Goal: Use online tool/utility: Utilize a website feature to perform a specific function

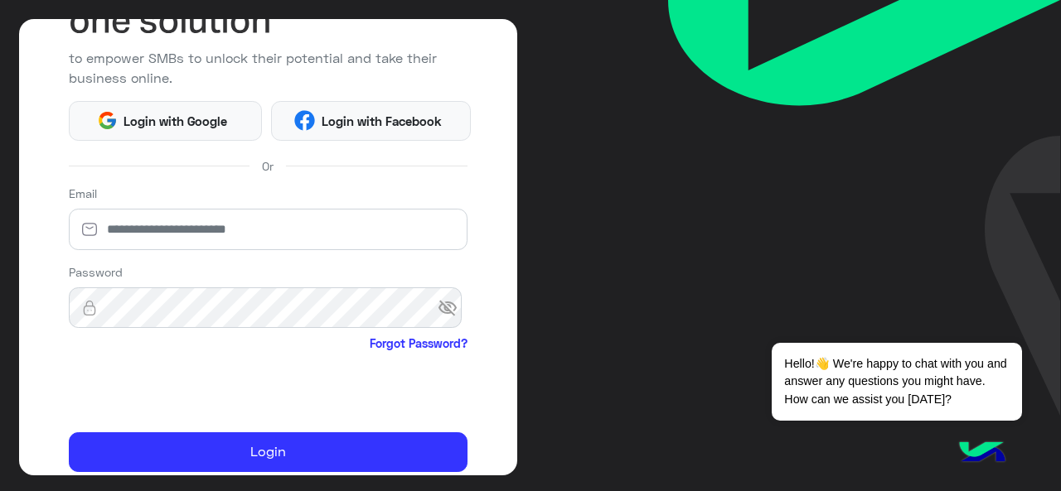
scroll to position [166, 0]
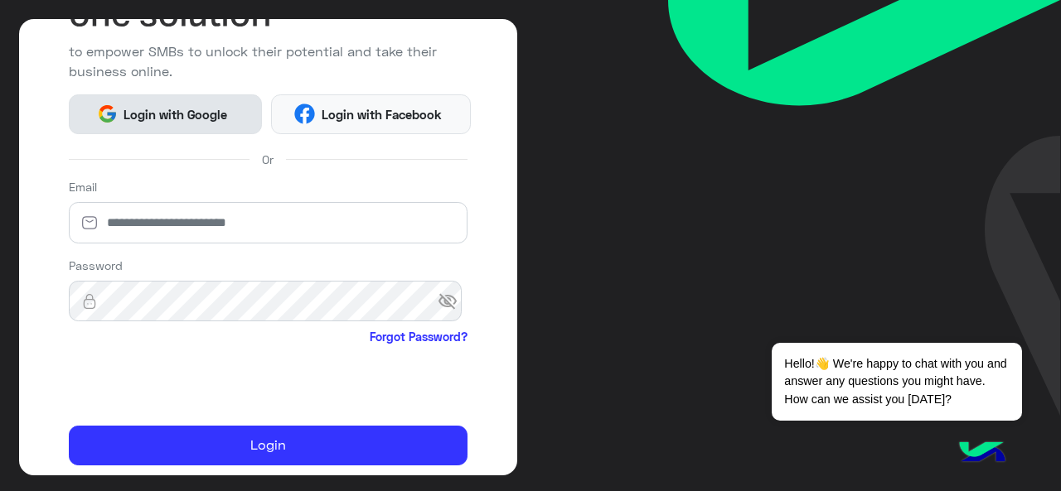
click at [185, 117] on span "Login with Google" at bounding box center [176, 114] width 116 height 19
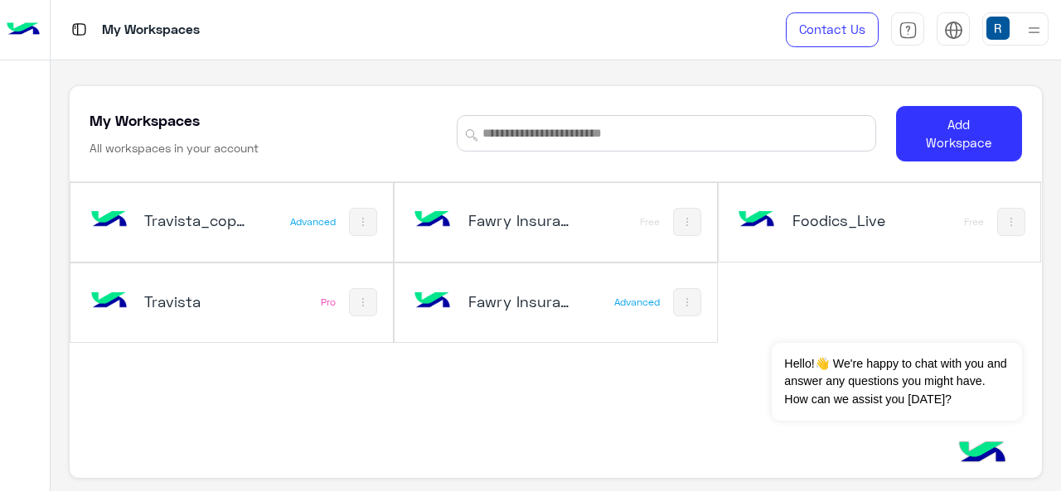
click at [720, 316] on div "Travista_copy_1 Advanced Fawry Insurance Brokerage`s_copy_3 Free Foodics_Live F…" at bounding box center [555, 263] width 971 height 162
click at [259, 309] on div "Travista" at bounding box center [173, 303] width 175 height 48
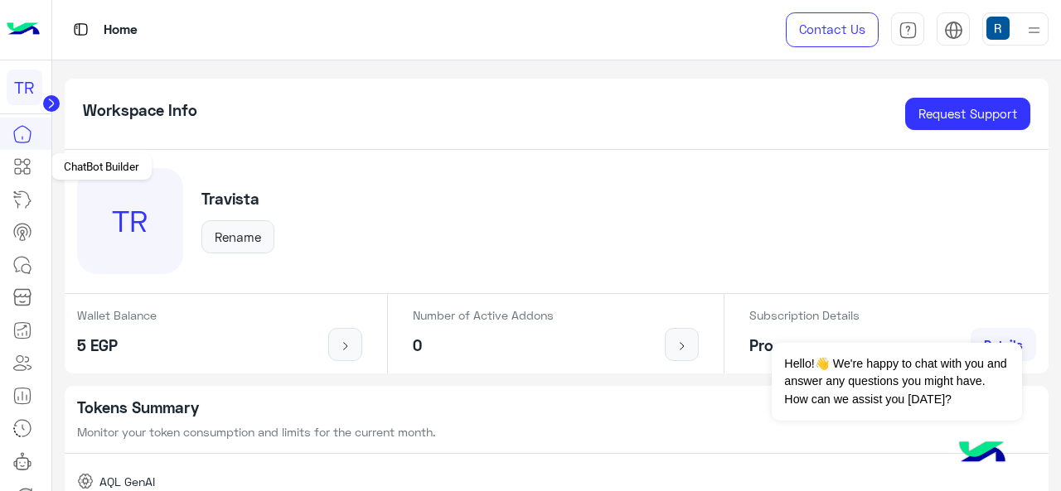
click at [27, 153] on link at bounding box center [22, 166] width 45 height 33
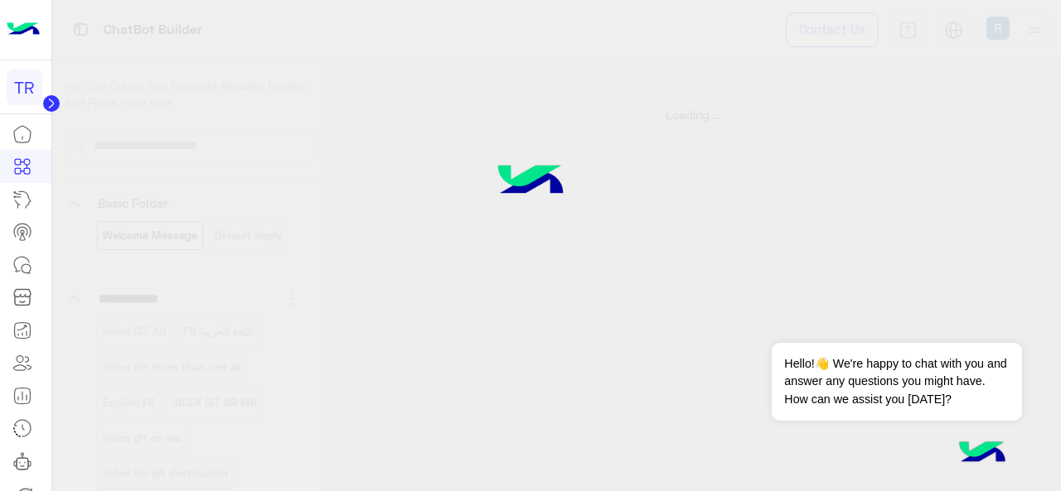
select select "*"
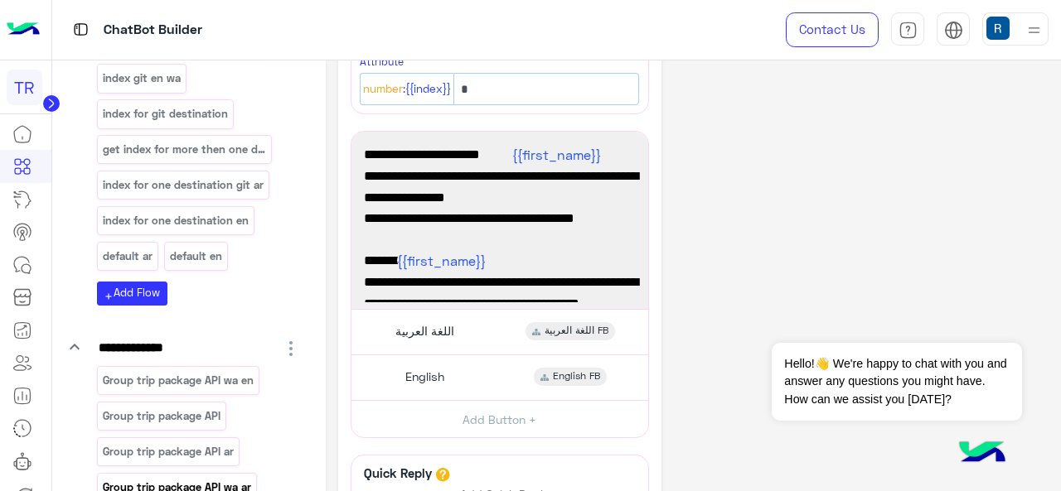
scroll to position [414, 0]
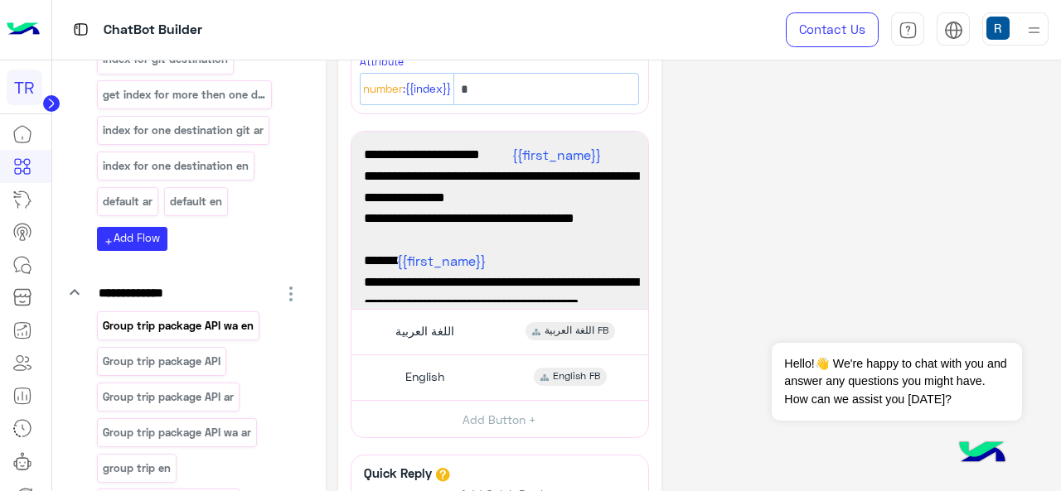
click at [206, 324] on p "Group trip package API wa en" at bounding box center [177, 326] width 153 height 19
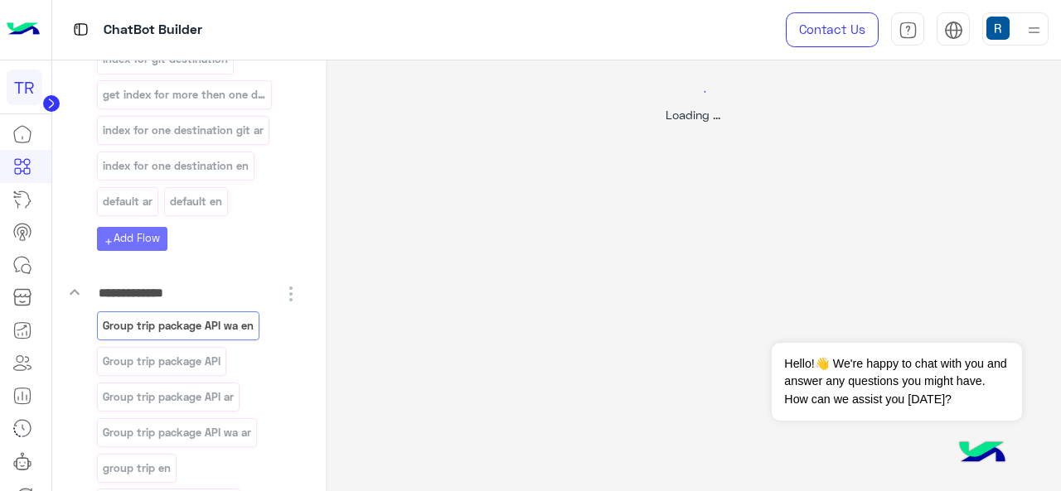
select select "****"
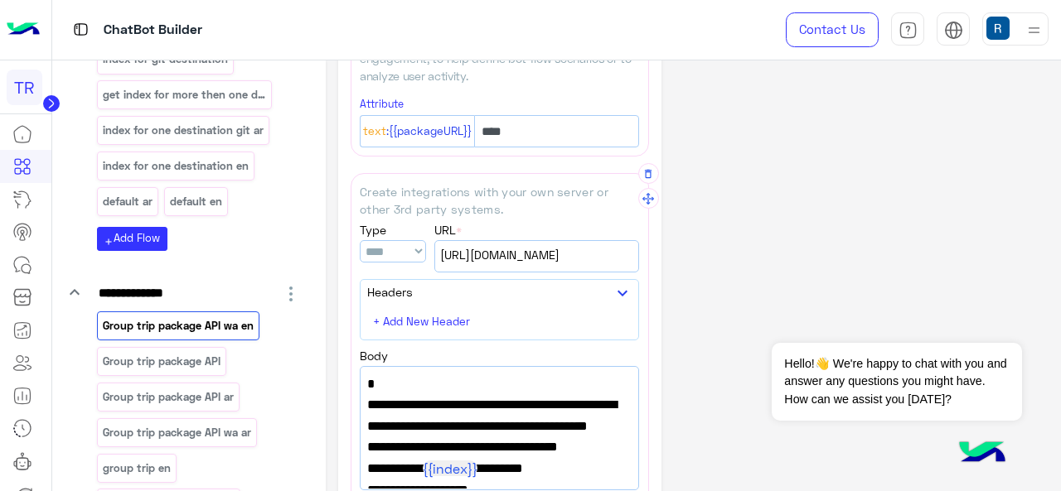
scroll to position [497, 0]
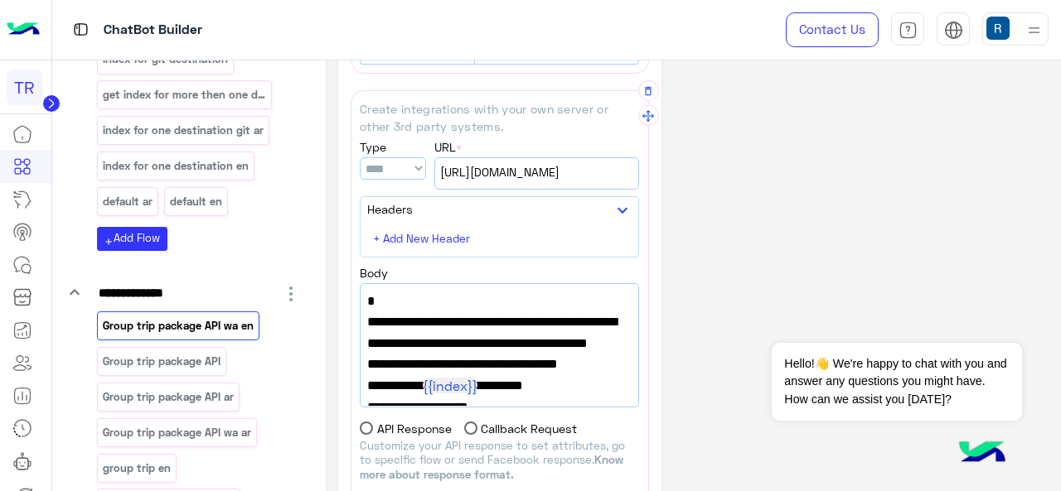
click at [509, 312] on span ""url":"[URL][DOMAIN_NAME]"," at bounding box center [499, 323] width 264 height 22
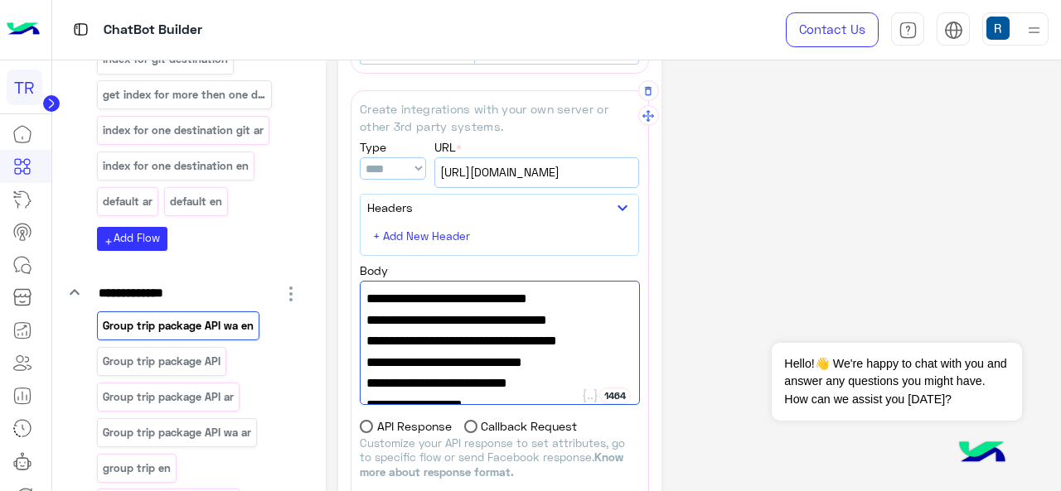
scroll to position [249, 0]
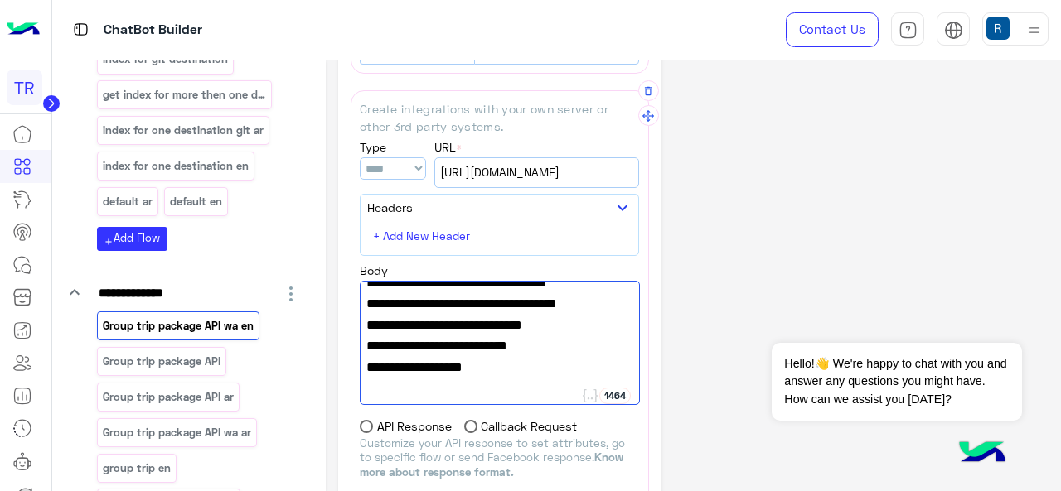
click at [535, 294] on span ""id_attribute_name":"PackageID"," at bounding box center [499, 284] width 266 height 22
click at [439, 294] on span ""id_attribute_name":"PackageID"," at bounding box center [499, 284] width 266 height 22
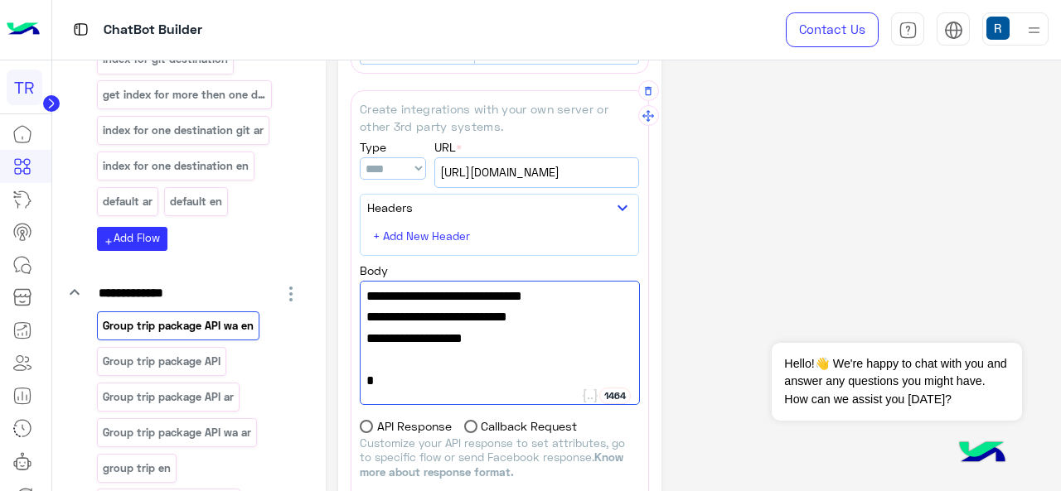
scroll to position [0, 0]
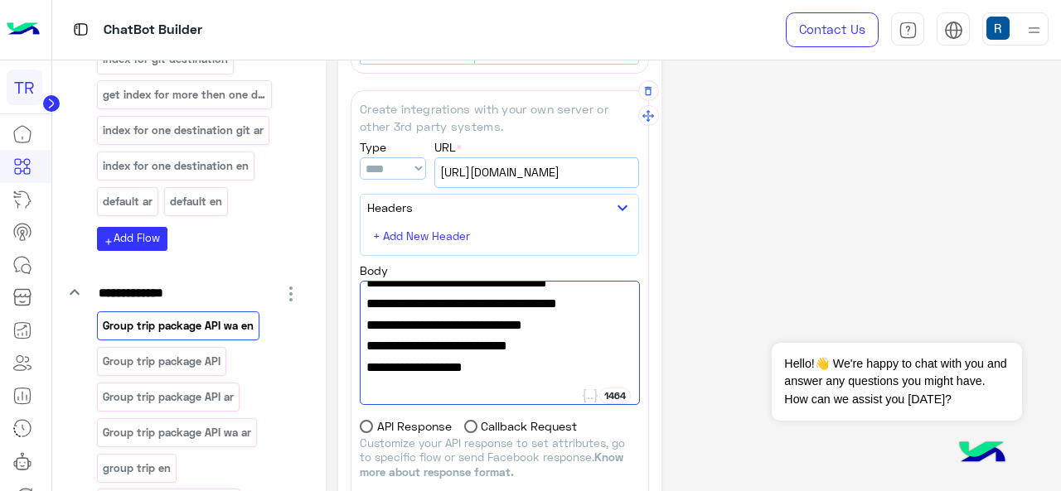
click at [532, 294] on span ""id_attribute_name":"PackageID"," at bounding box center [499, 284] width 266 height 22
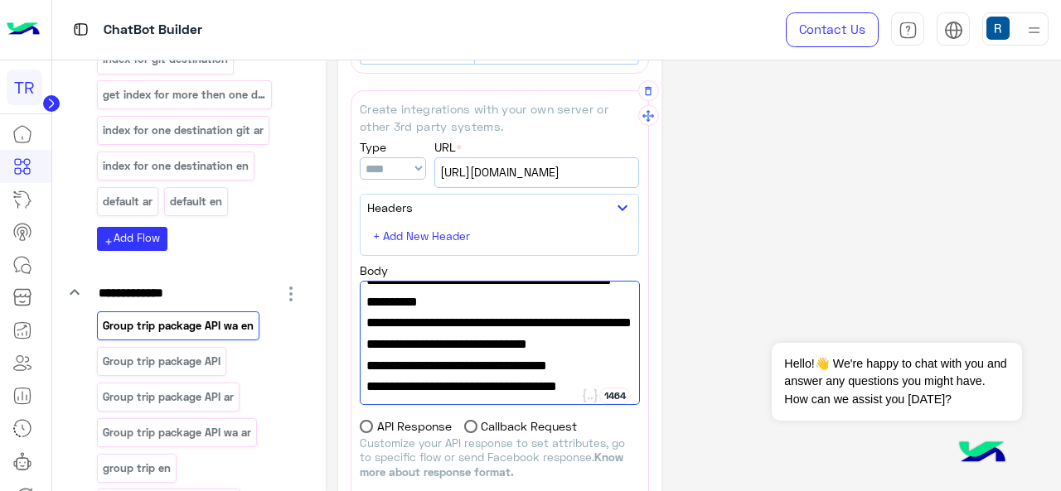
click at [547, 249] on span ""success_flow_name":"success flow Git"," at bounding box center [499, 239] width 266 height 22
drag, startPoint x: 612, startPoint y: 294, endPoint x: 511, endPoint y: 288, distance: 100.5
click at [511, 249] on span ""success_flow_name":"success flow Git"," at bounding box center [499, 239] width 266 height 22
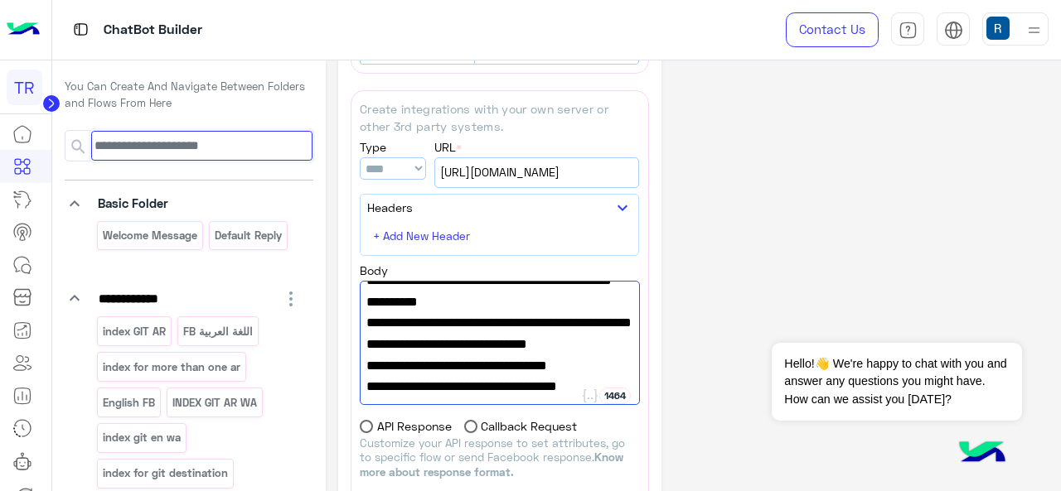
click at [188, 159] on input at bounding box center [201, 146] width 220 height 30
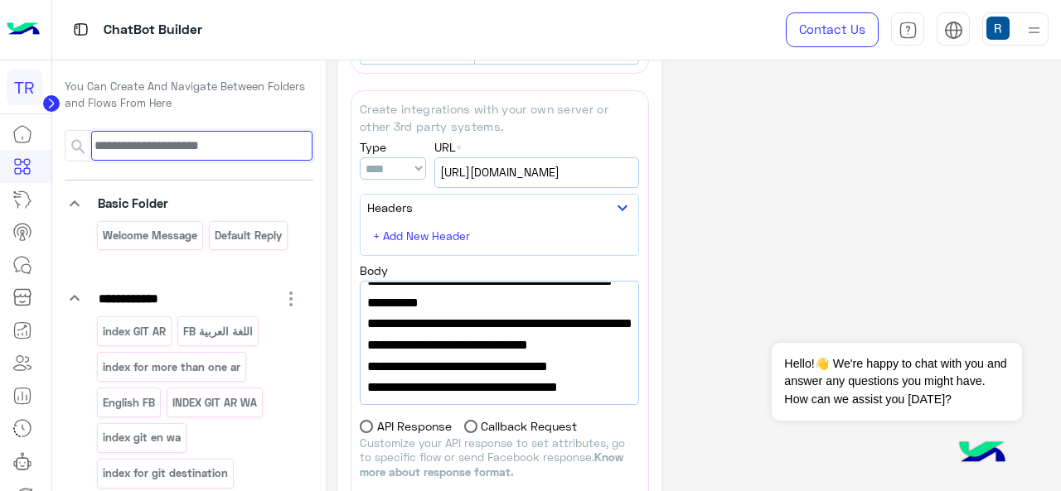
paste input "**********"
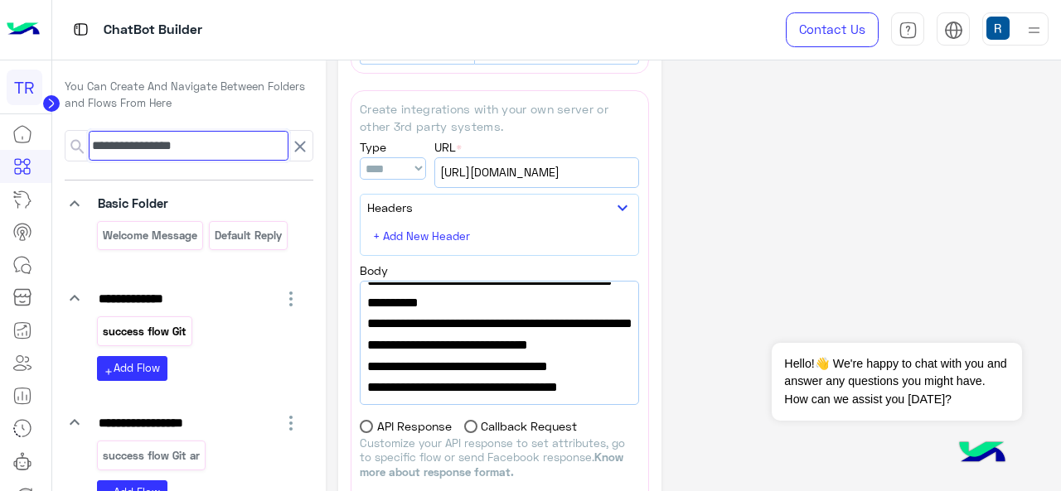
type input "**********"
click at [162, 336] on p "success flow Git" at bounding box center [144, 331] width 86 height 19
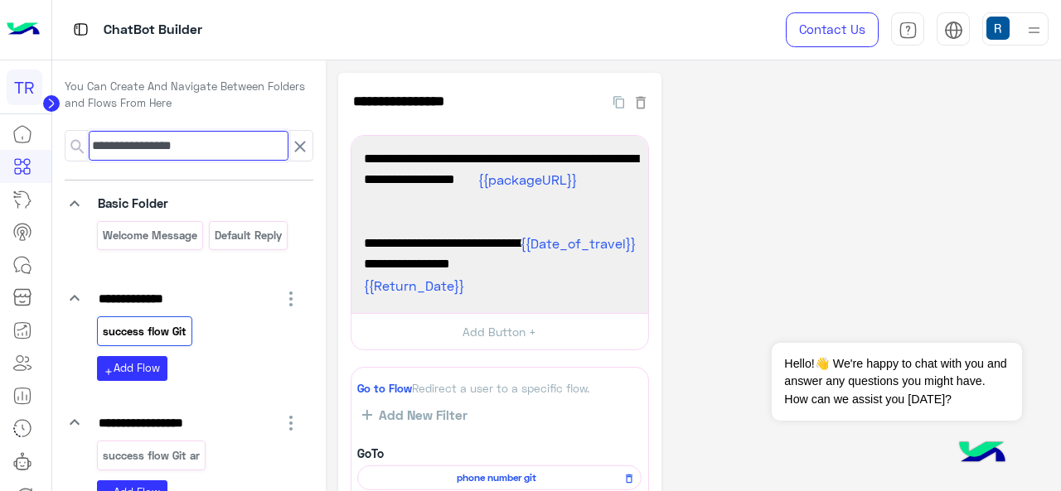
click at [234, 147] on input "**********" at bounding box center [189, 146] width 200 height 30
click at [261, 148] on input "**********" at bounding box center [189, 146] width 200 height 30
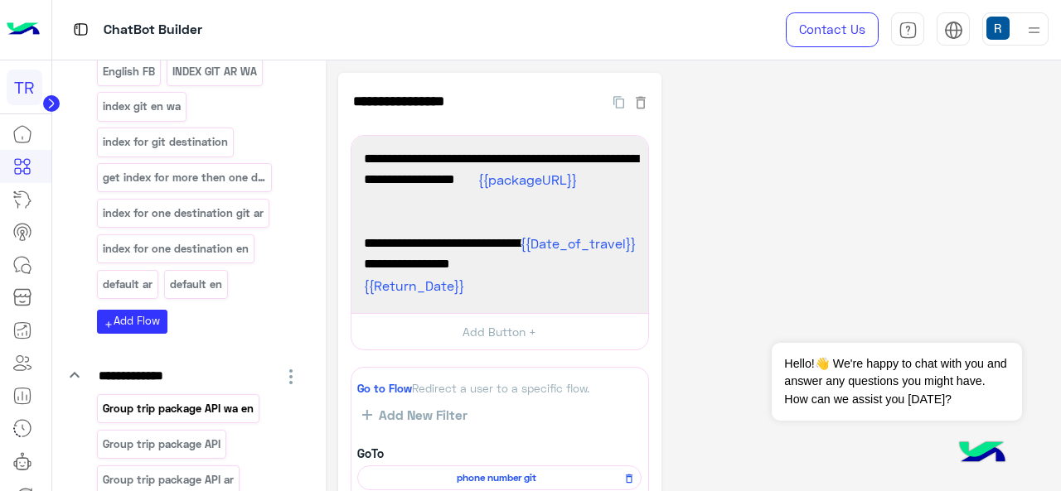
click at [175, 399] on p "Group trip package API wa en" at bounding box center [177, 408] width 153 height 19
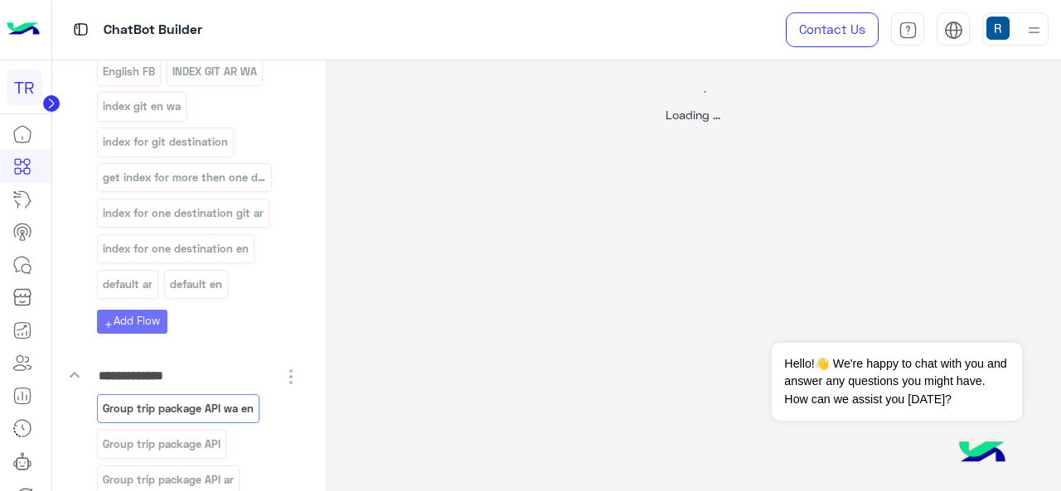
select select "****"
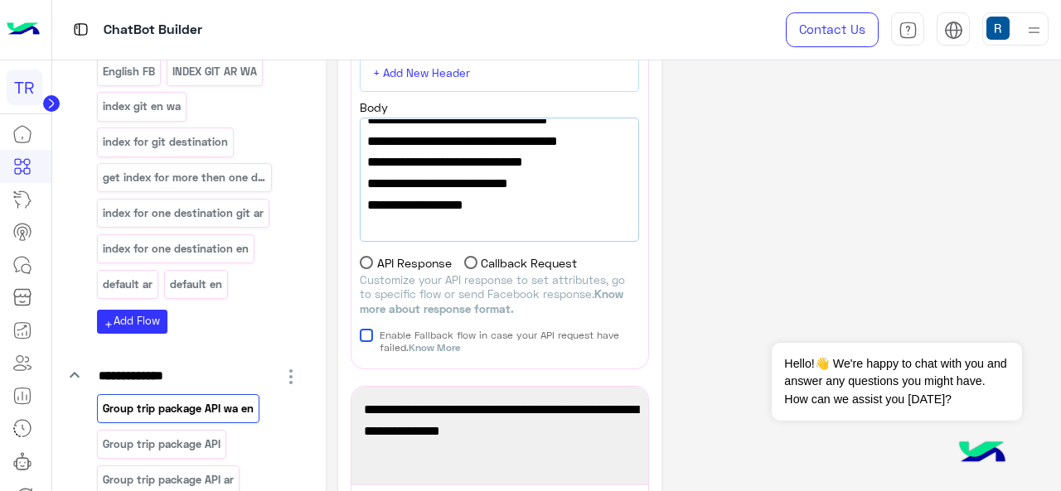
click at [549, 131] on span ""id_attribute_name":"PackageID"," at bounding box center [499, 120] width 264 height 22
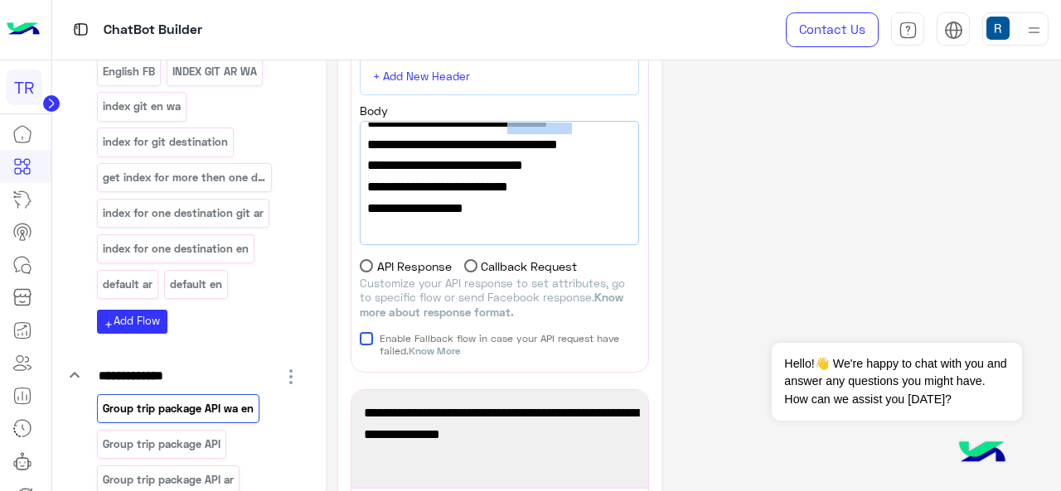
click at [549, 134] on span ""id_attribute_name":"PackageID"," at bounding box center [499, 124] width 264 height 22
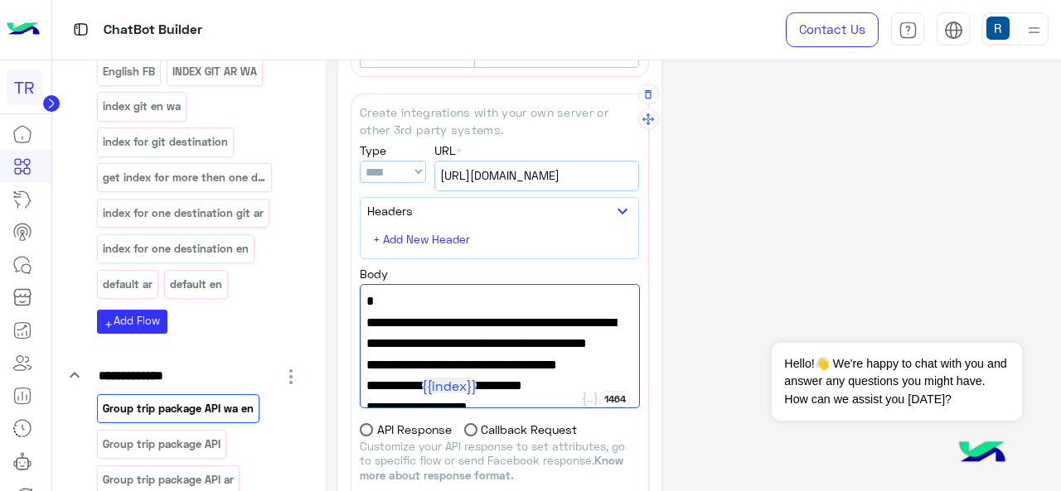
click at [552, 175] on span "[URL][DOMAIN_NAME]" at bounding box center [536, 176] width 193 height 18
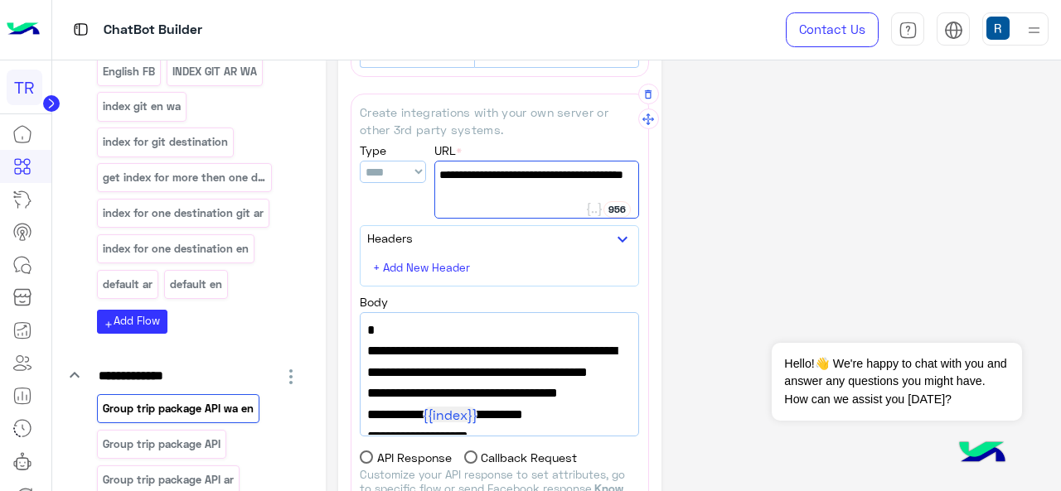
click at [552, 175] on span "[URL][DOMAIN_NAME]" at bounding box center [536, 175] width 195 height 18
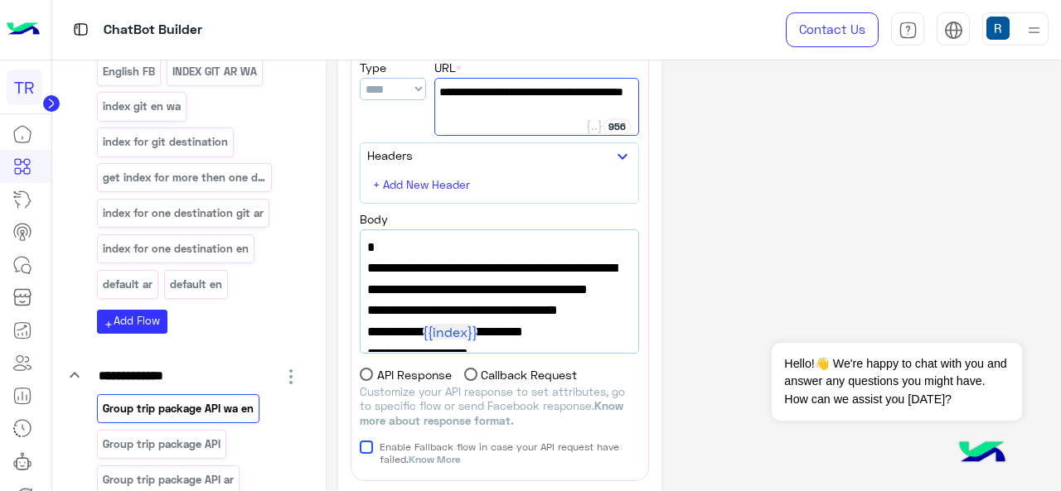
click at [559, 265] on span ""url":"[URL][DOMAIN_NAME]"," at bounding box center [499, 269] width 264 height 22
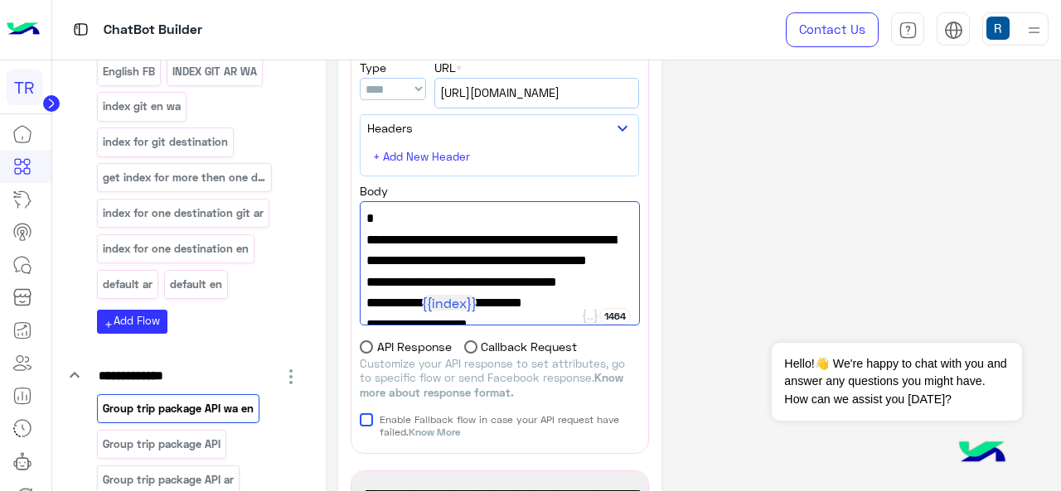
drag, startPoint x: 549, startPoint y: 269, endPoint x: 616, endPoint y: 273, distance: 66.4
click at [616, 251] on span ""url":"[URL][DOMAIN_NAME]"," at bounding box center [499, 241] width 266 height 22
drag, startPoint x: 427, startPoint y: 293, endPoint x: 400, endPoint y: 241, distance: 58.6
click at [400, 241] on span ""url":"[URL][DOMAIN_NAME]"," at bounding box center [499, 241] width 266 height 22
click at [476, 251] on span ""url":"[URL][DOMAIN_NAME]"," at bounding box center [499, 241] width 266 height 22
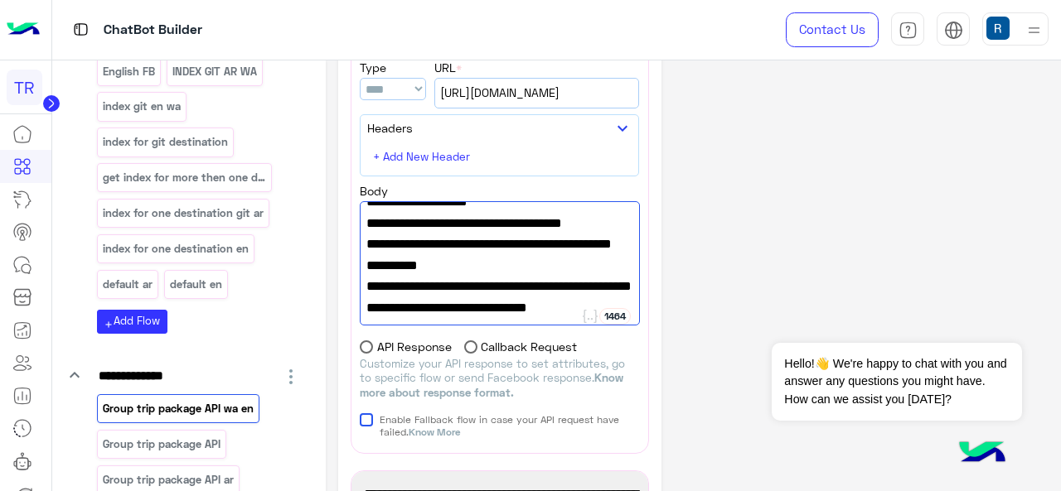
click at [449, 171] on span ""index_attribute_name":"index"," at bounding box center [499, 160] width 266 height 22
click at [543, 171] on span ""index_attribute_name":"index"," at bounding box center [499, 160] width 266 height 22
